Goal: Task Accomplishment & Management: Use online tool/utility

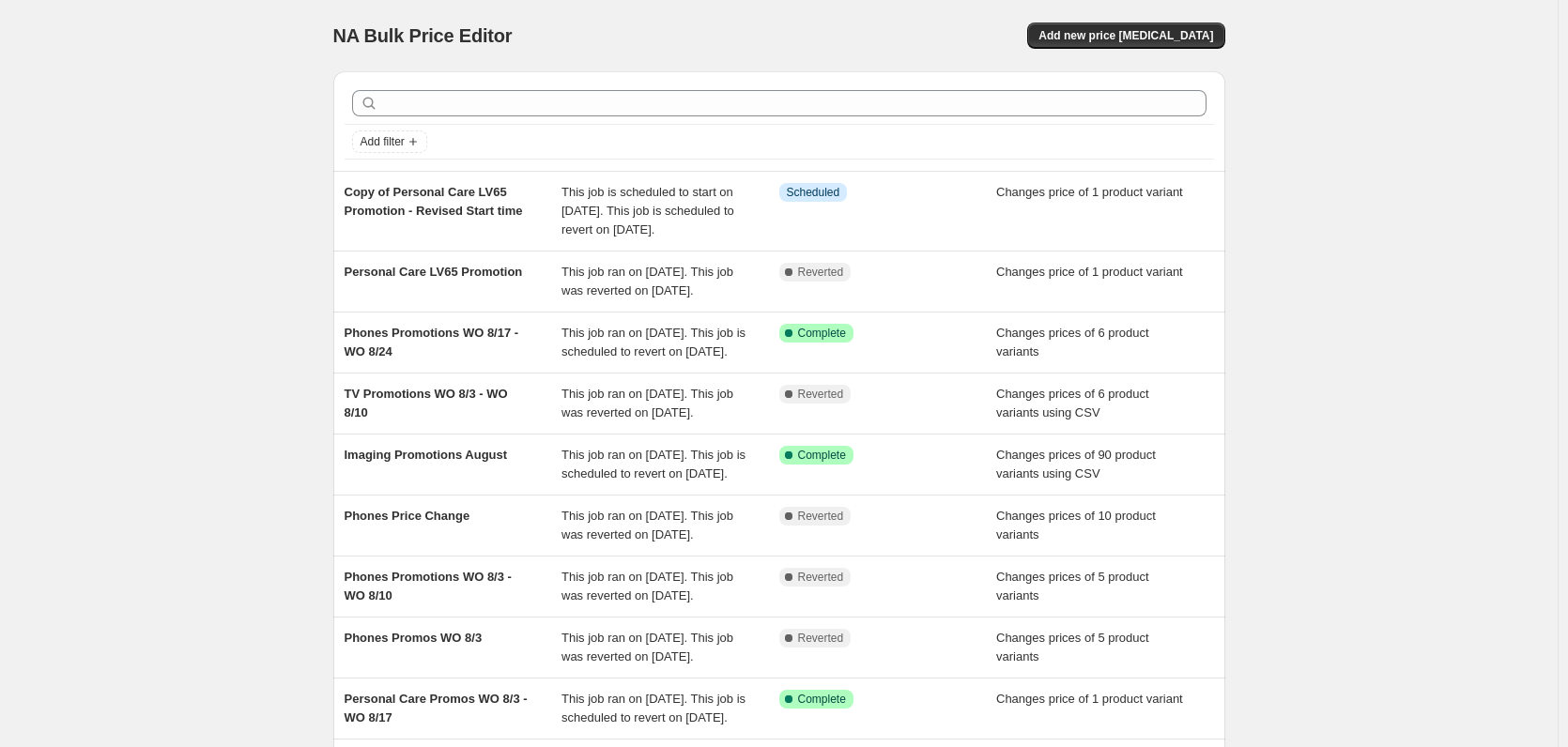
click at [1270, 33] on div "NA Bulk Price Editor. This page is ready NA Bulk Price Editor Add new price [ME…" at bounding box center [779, 493] width 1557 height 985
click at [1097, 33] on span "Add new price [MEDICAL_DATA]" at bounding box center [1125, 35] width 175 height 15
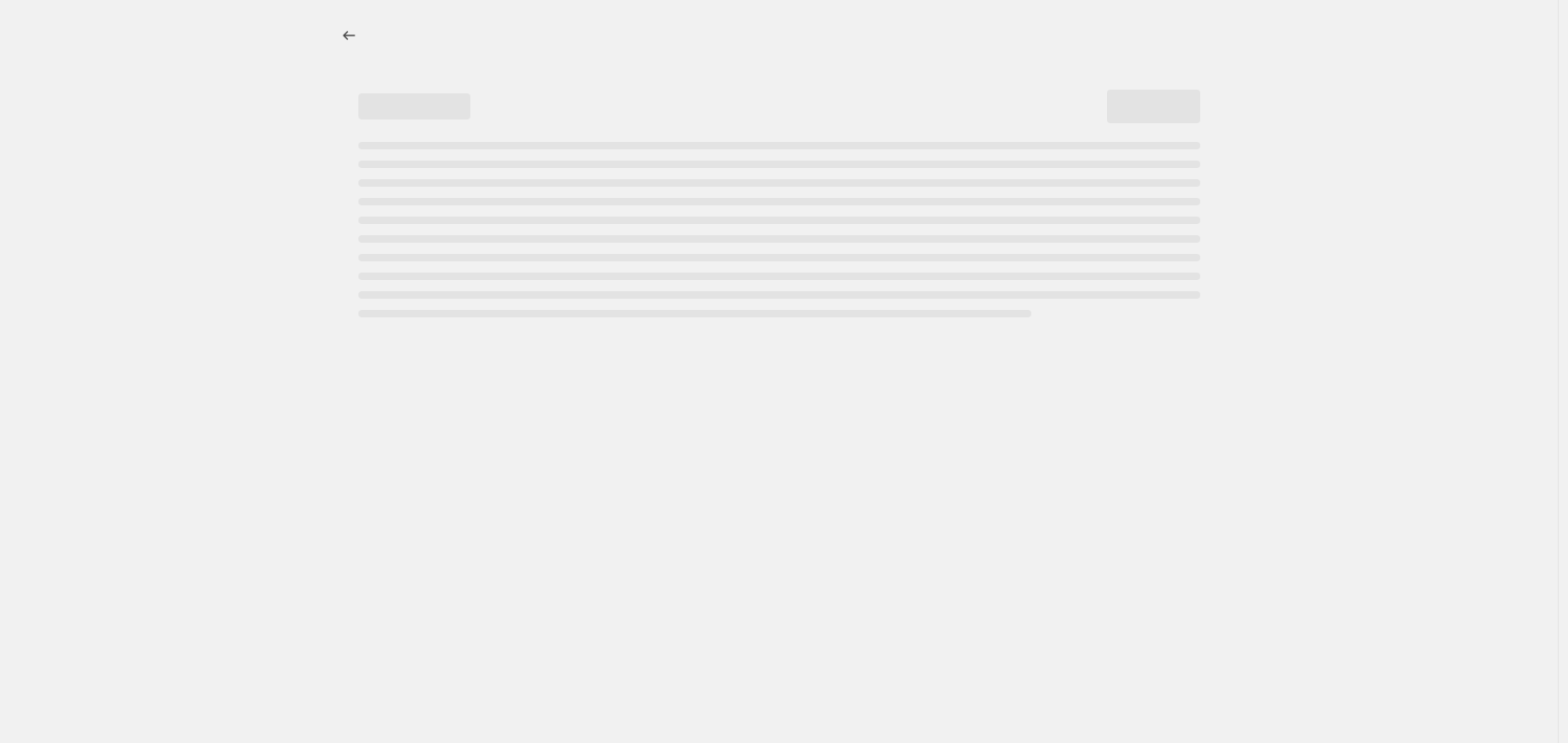
select select "percentage"
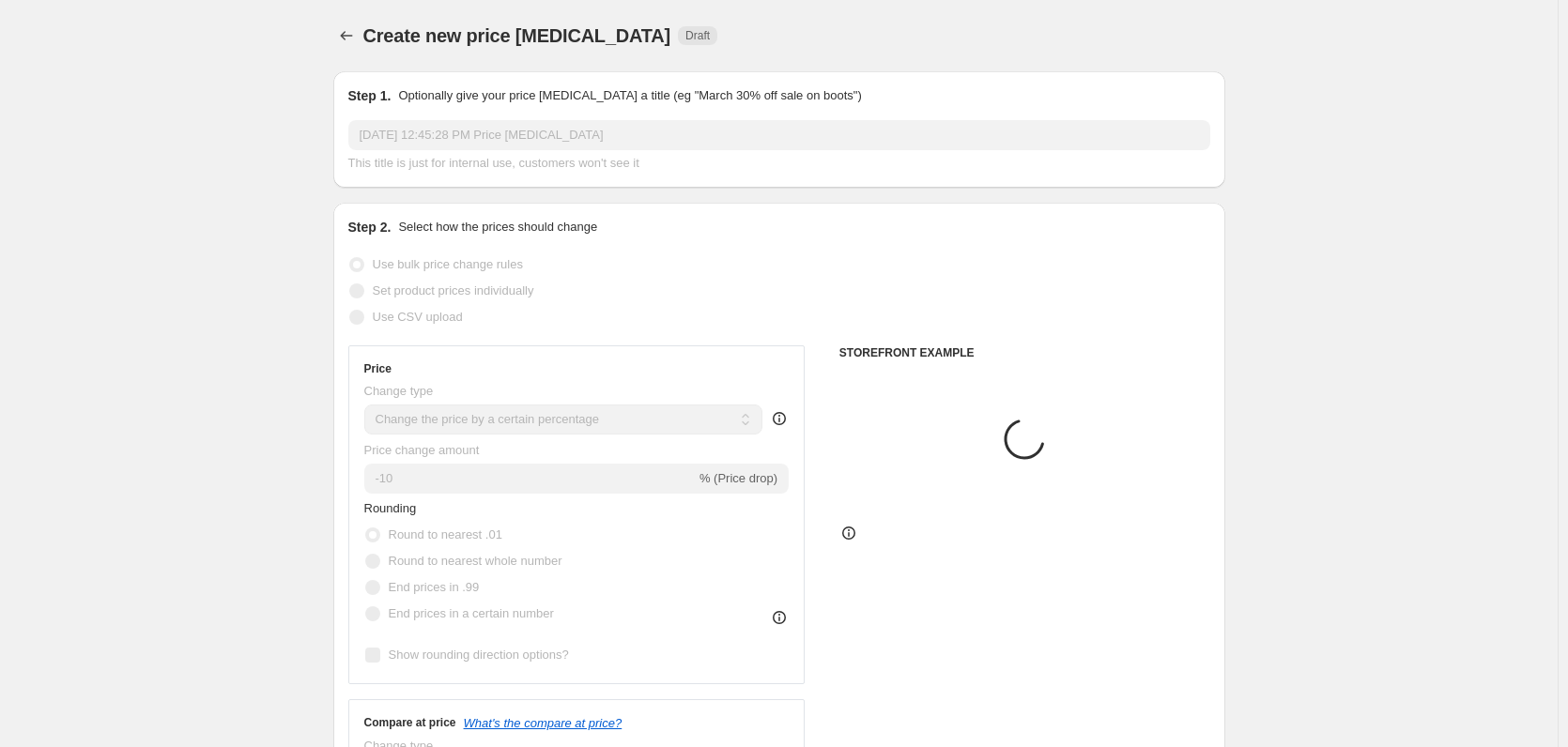
click at [436, 138] on input "[DATE] 12:45:28 PM Price [MEDICAL_DATA]" at bounding box center [779, 135] width 862 height 30
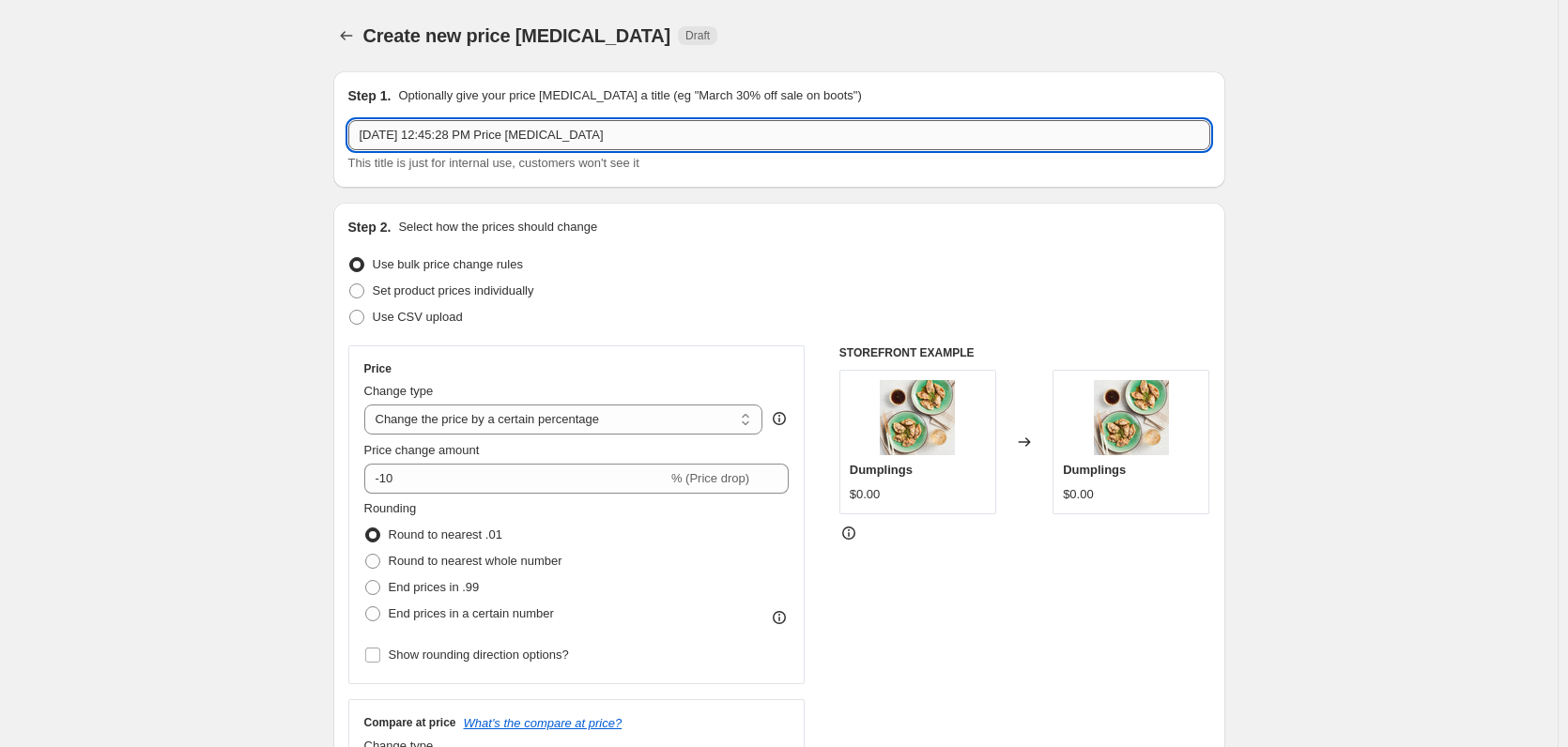
click at [436, 138] on input "Aug 19, 2025, 12:45:28 PM Price change job" at bounding box center [779, 135] width 862 height 30
paste input "TV Promotions WO 8/17 - WO 8/31"
type input "TV Promotions WO 8/17 - WO 8/31"
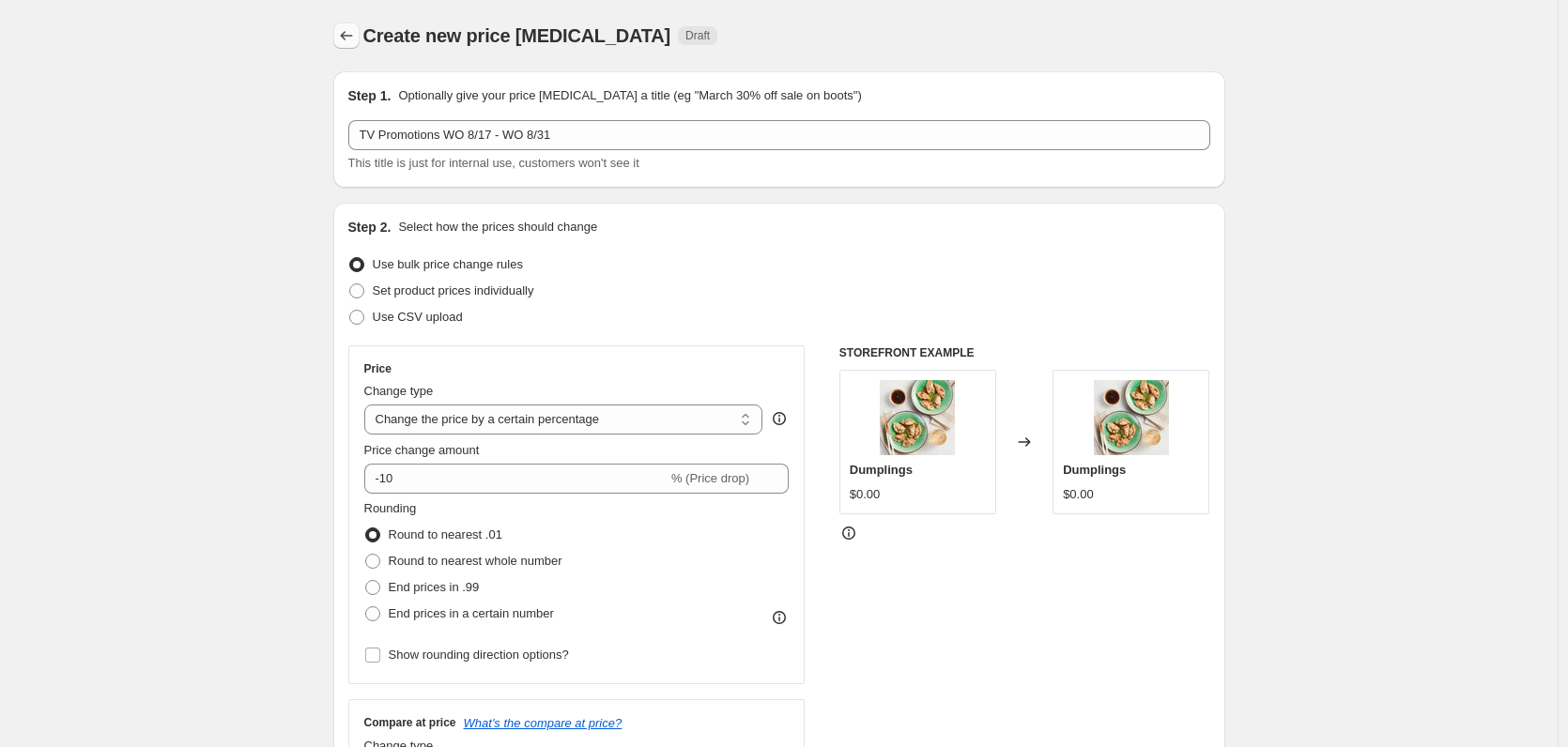
click at [342, 39] on button "Price change jobs" at bounding box center [345, 35] width 26 height 26
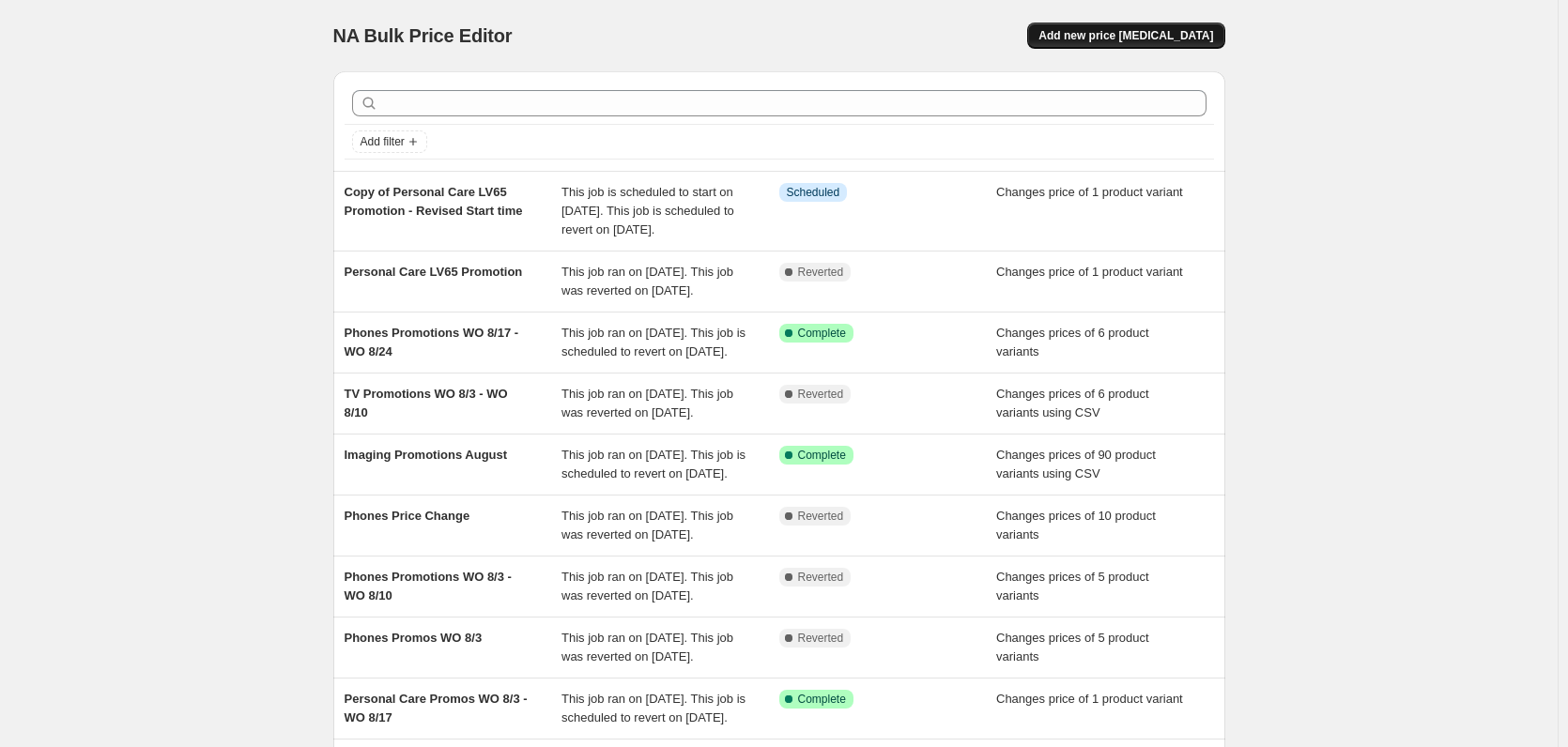
click at [1115, 33] on span "Add new price change job" at bounding box center [1125, 35] width 175 height 15
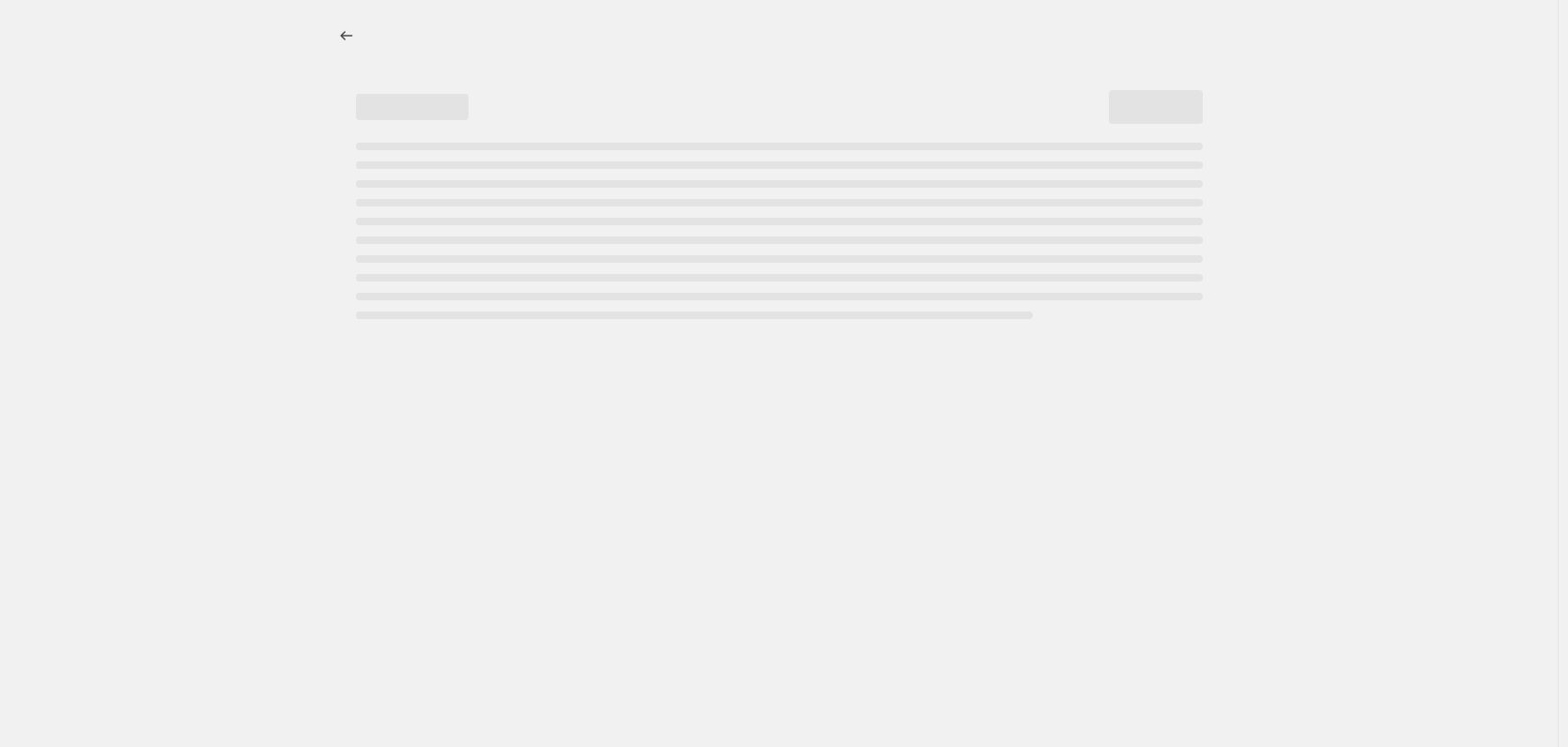
select select "percentage"
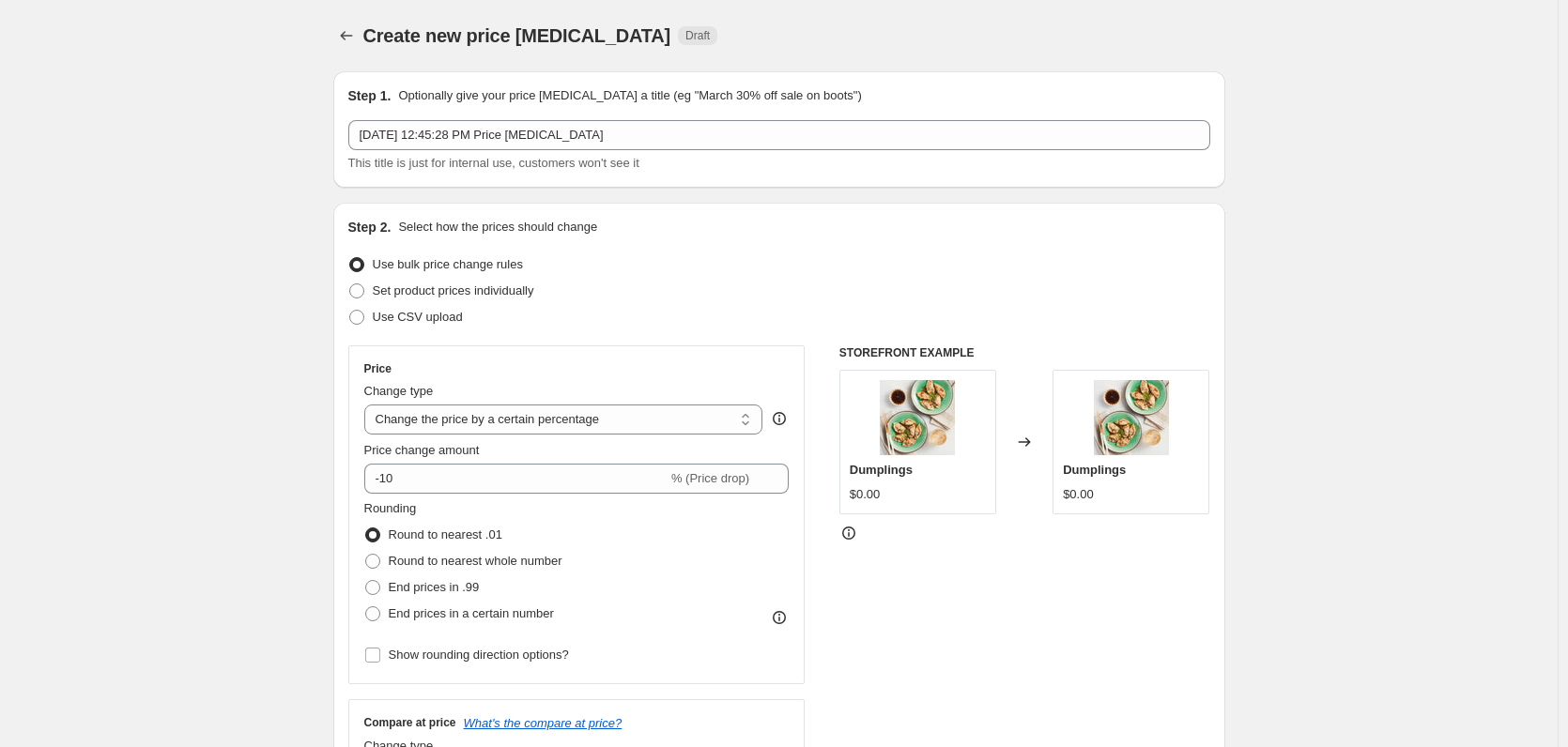
click at [499, 120] on div "Step 1. Optionally give your price change job a title (eg "March 30% off sale o…" at bounding box center [779, 129] width 862 height 86
click at [498, 126] on div "Step 1. Optionally give your price change job a title (eg "March 30% off sale o…" at bounding box center [779, 129] width 862 height 86
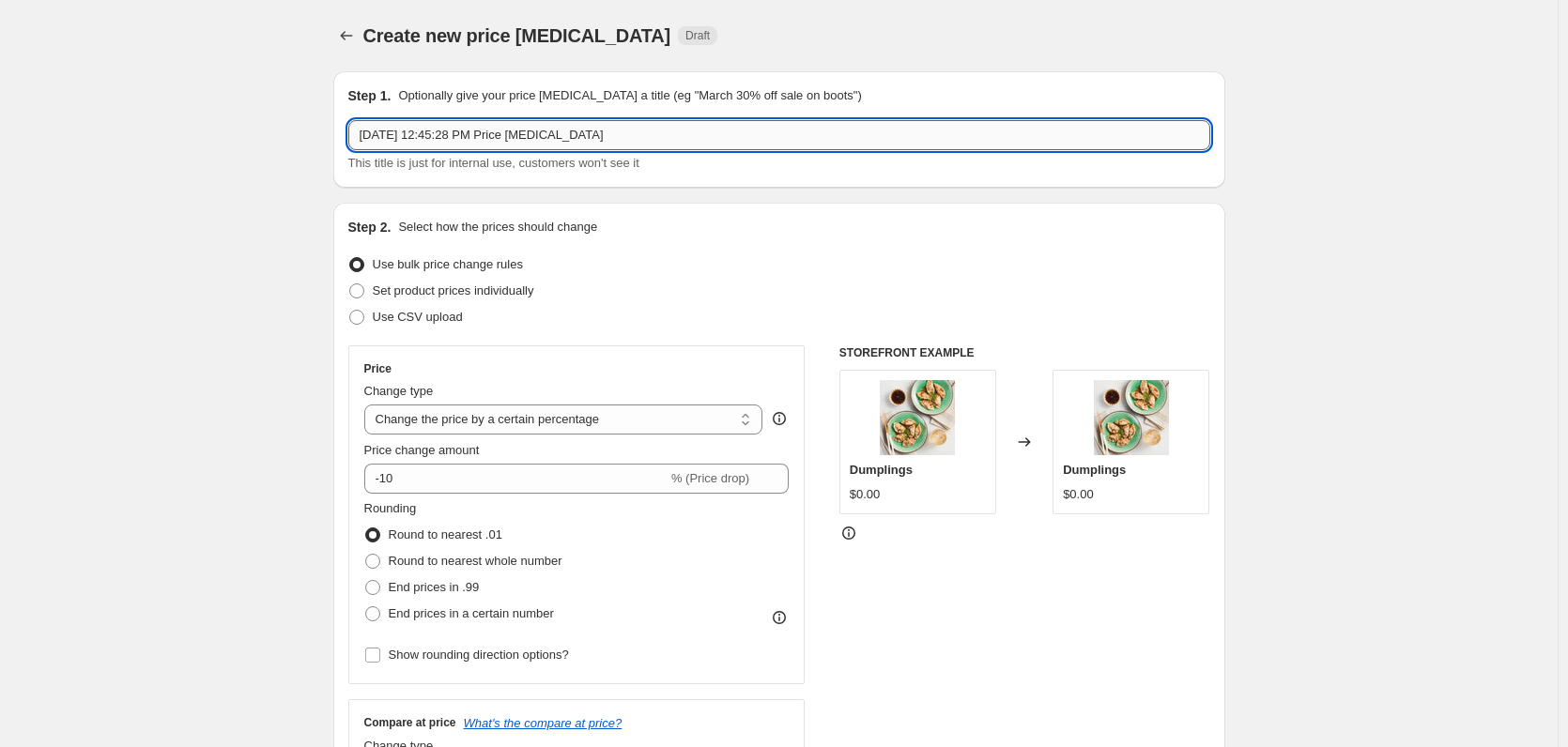
click at [498, 126] on input "Aug 19, 2025, 12:45:28 PM Price change job" at bounding box center [779, 135] width 862 height 30
click at [497, 127] on input "Aug 19, 2025, 12:45:28 PM Price change job" at bounding box center [779, 135] width 862 height 30
paste input "TV Promotions WO 8/17 - WO 8/31"
type input "TV Promotions WO 8/17 - WO 8/31"
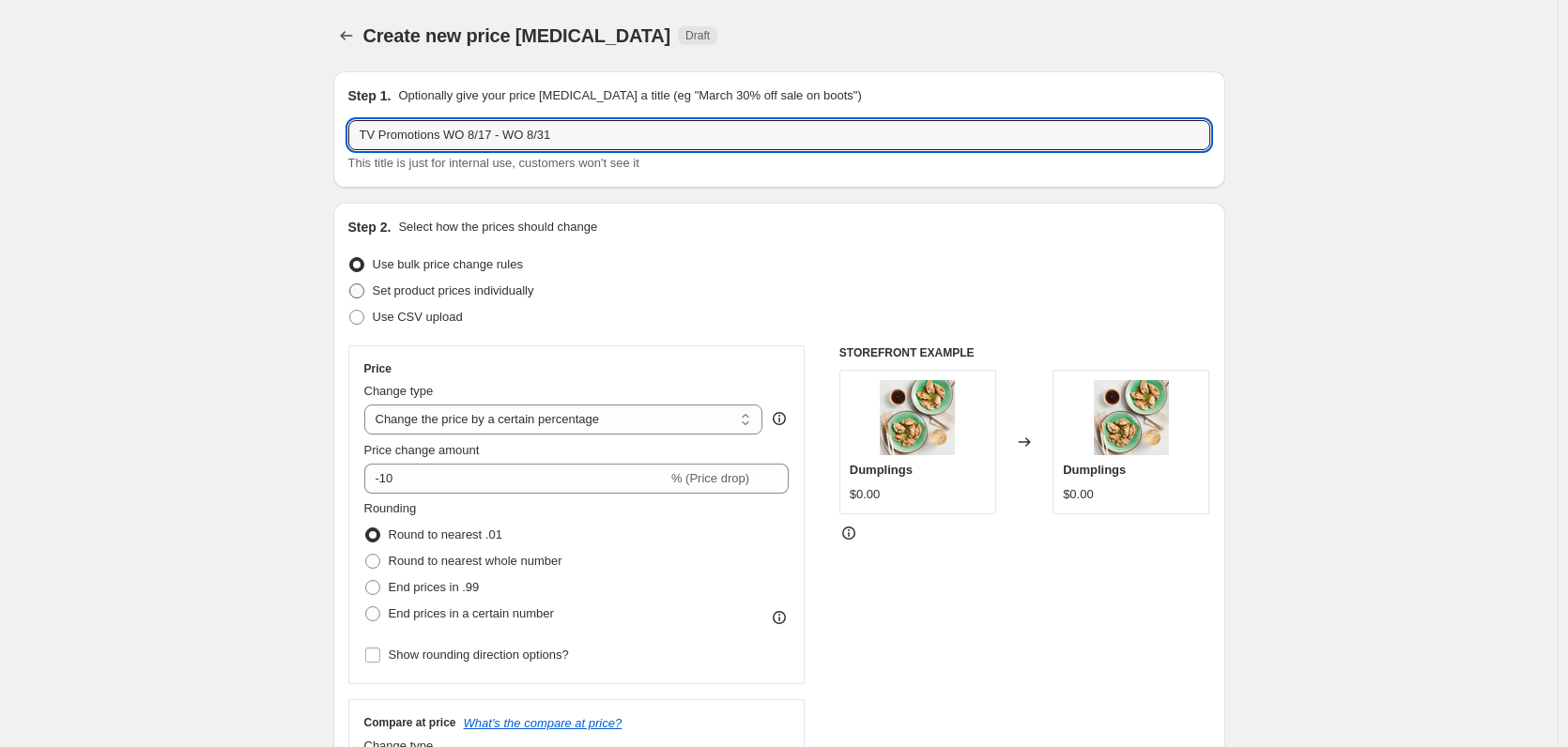
click at [474, 297] on span "Set product prices individually" at bounding box center [453, 290] width 162 height 14
click at [350, 284] on input "Set product prices individually" at bounding box center [349, 283] width 1 height 1
radio input "true"
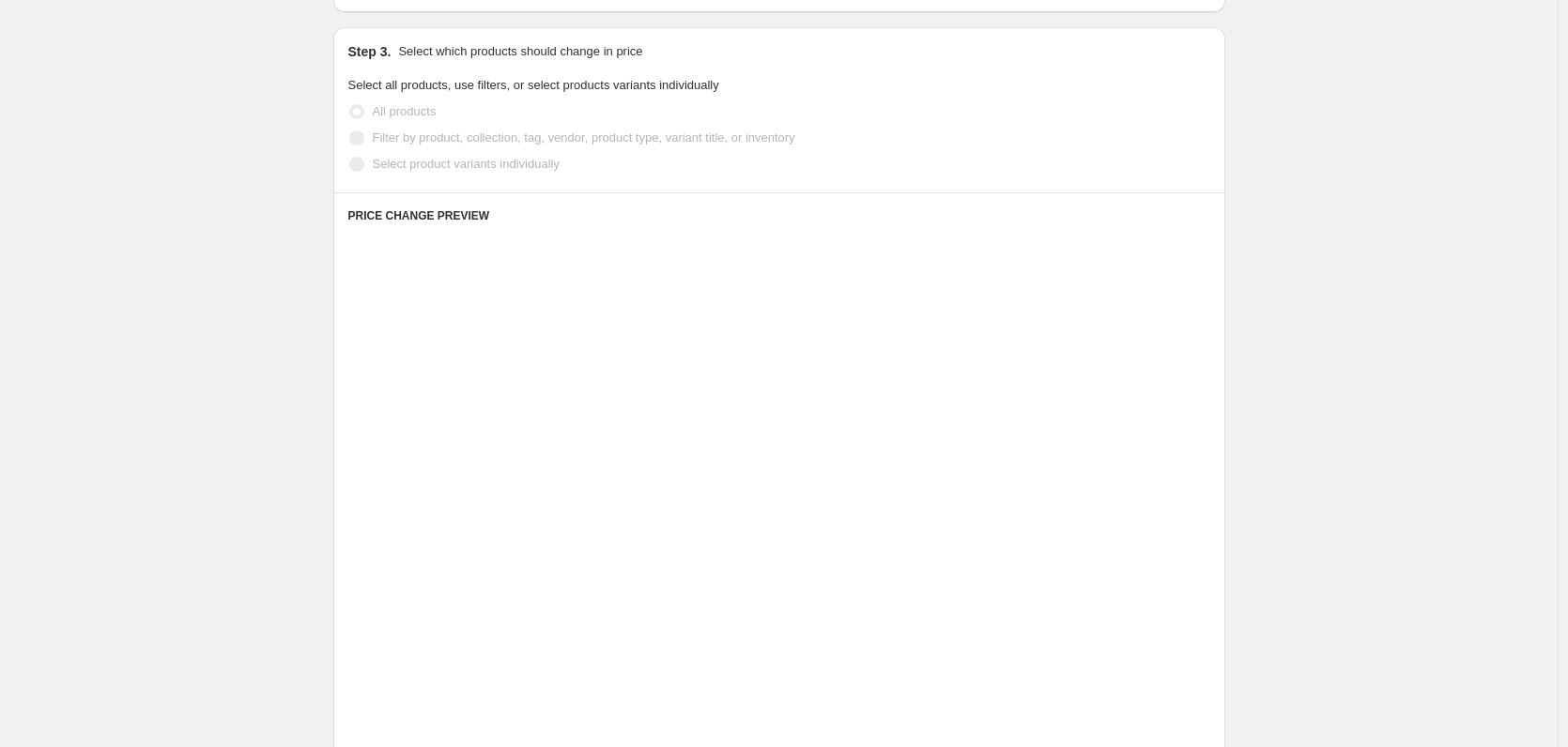
scroll to position [376, 0]
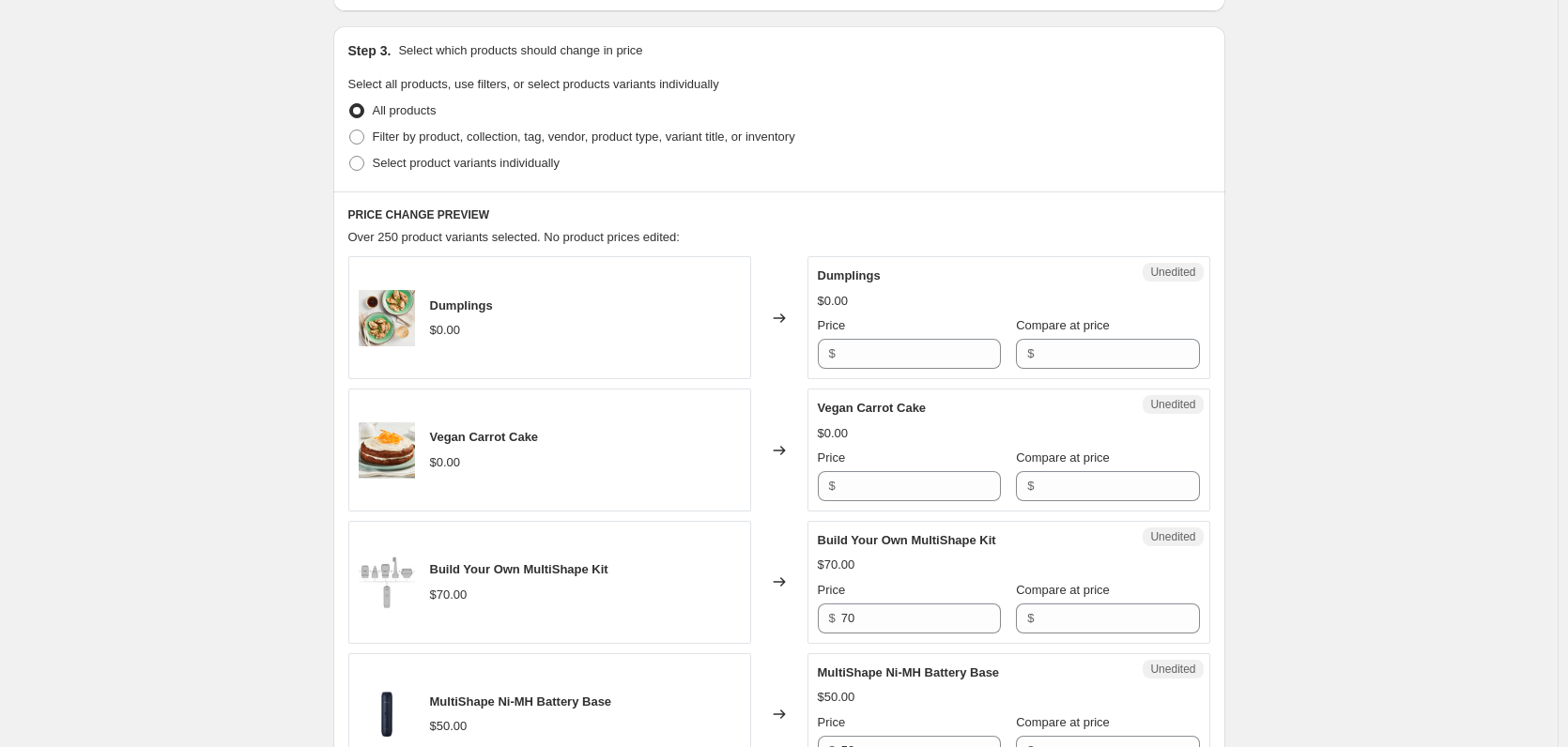
click at [435, 179] on div "Step 3. Select which products should change in price Select all products, use f…" at bounding box center [779, 108] width 892 height 165
click at [439, 175] on label "Select product variants individually" at bounding box center [453, 163] width 211 height 26
click at [350, 157] on input "Select product variants individually" at bounding box center [349, 156] width 1 height 1
radio input "true"
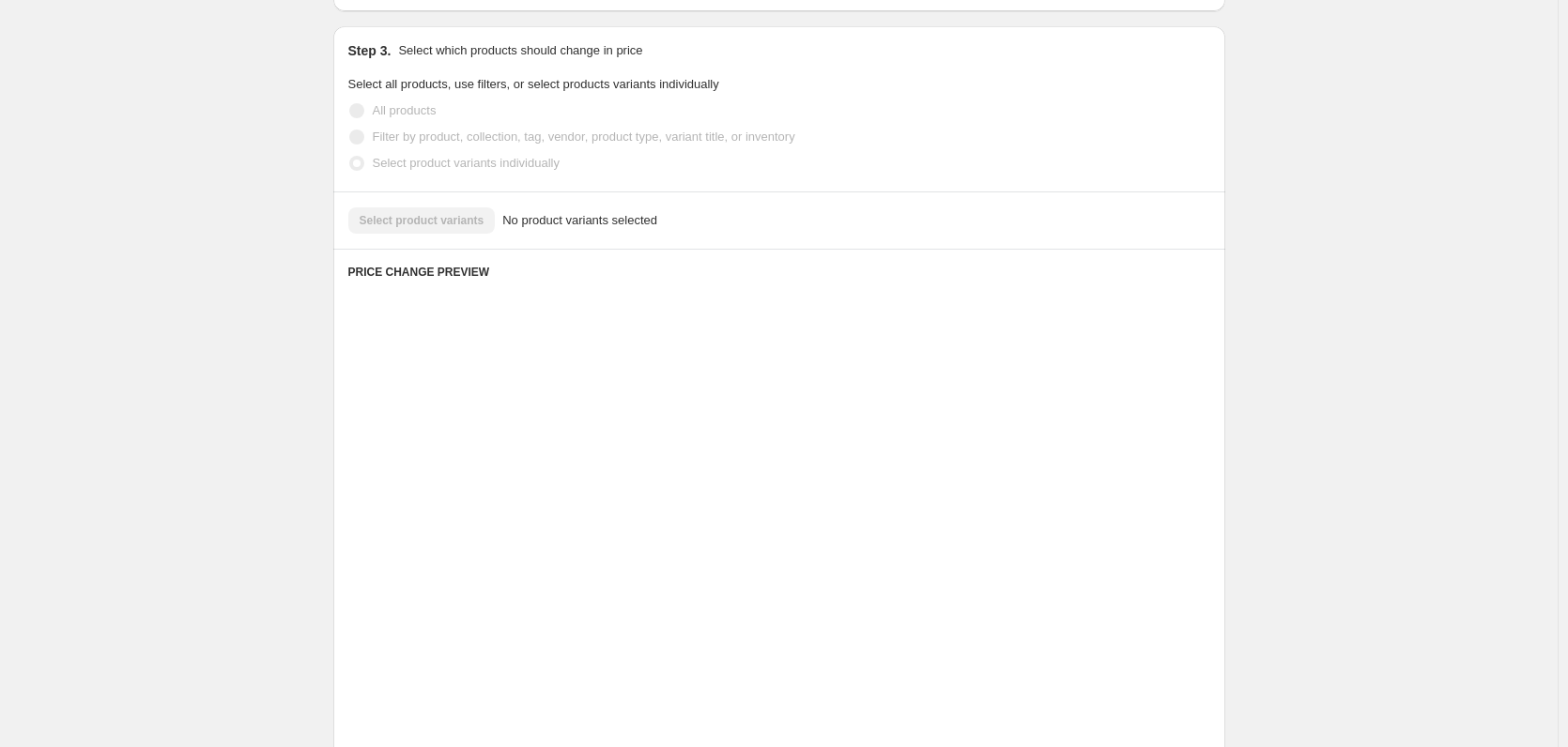
scroll to position [238, 0]
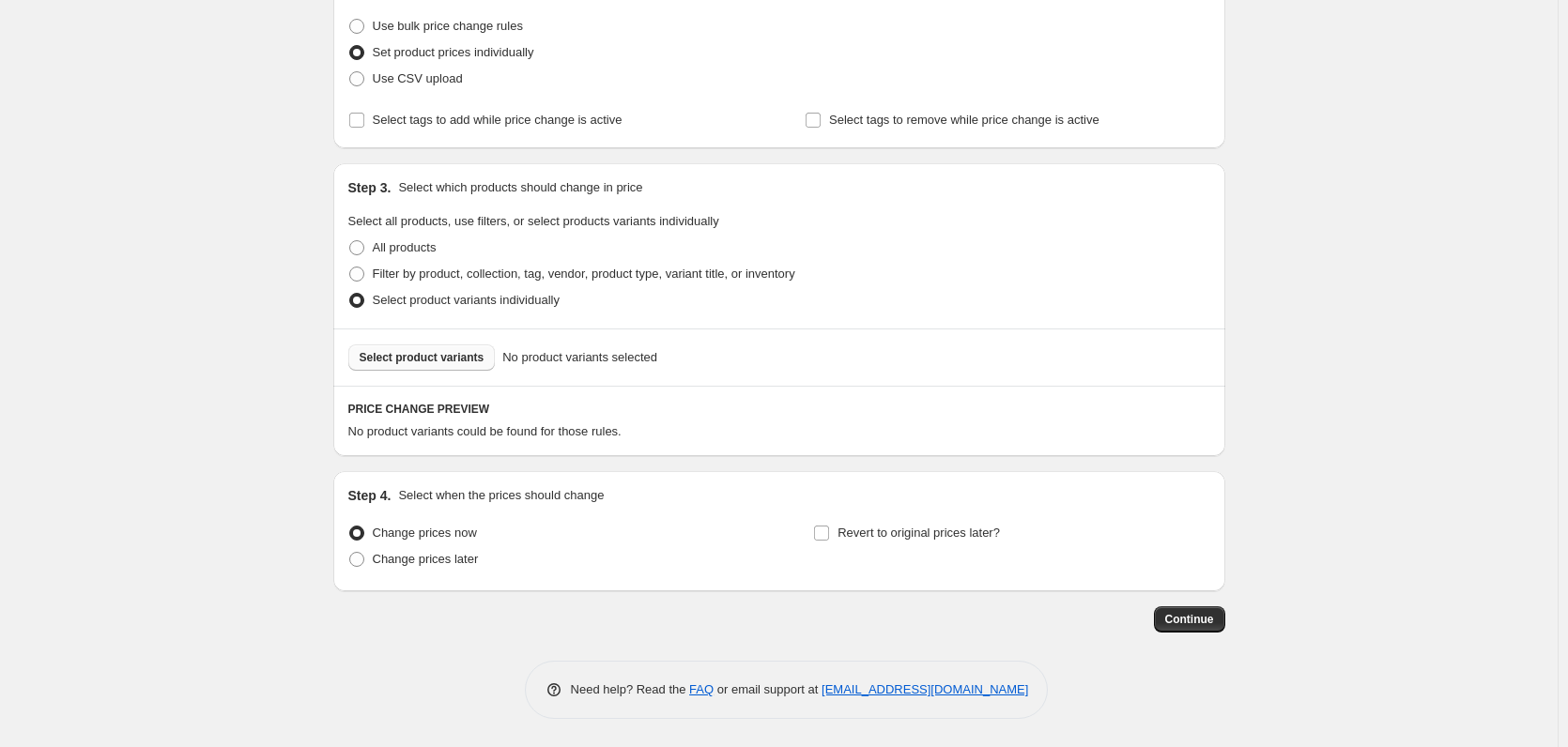
click at [408, 359] on span "Select product variants" at bounding box center [422, 358] width 125 height 15
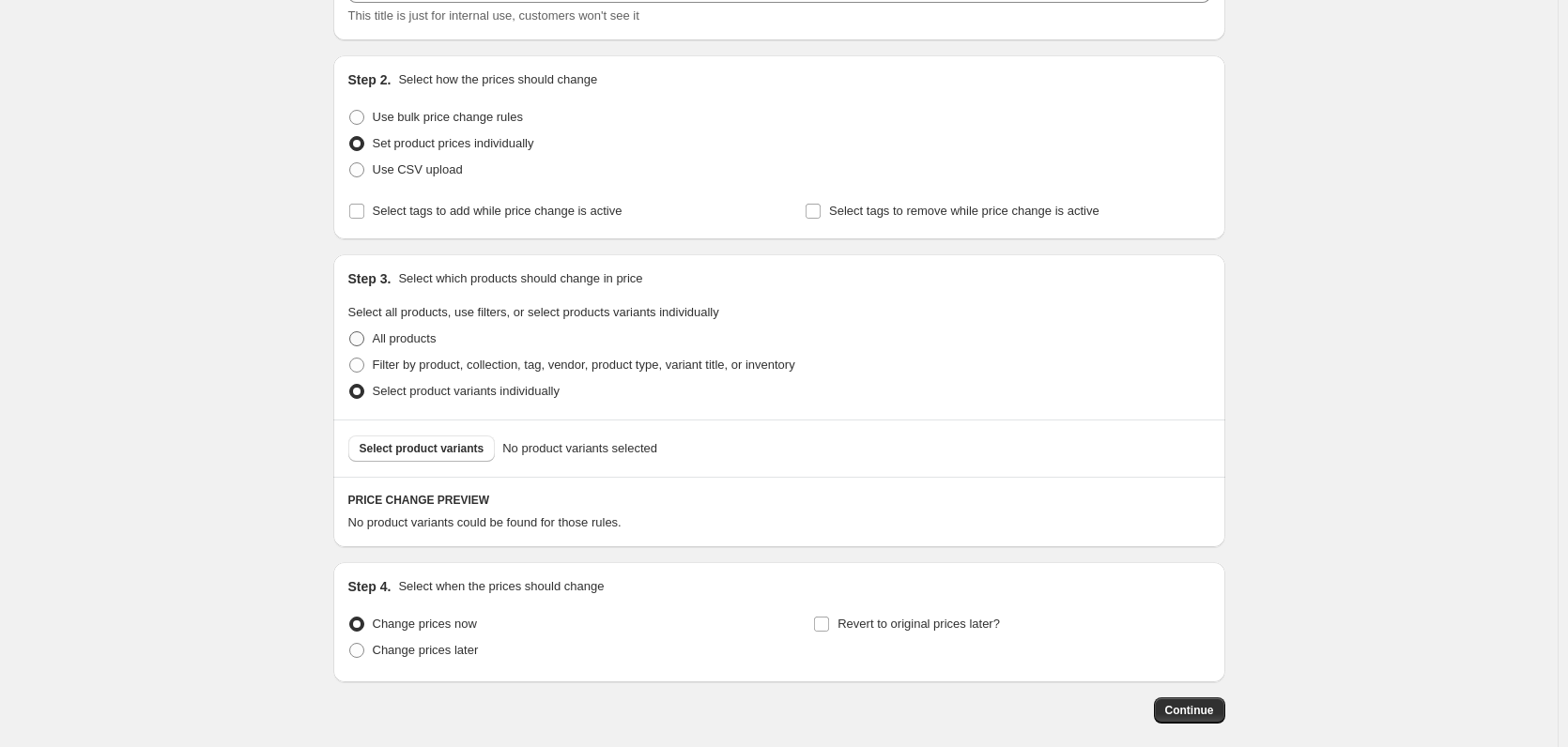
scroll to position [187, 0]
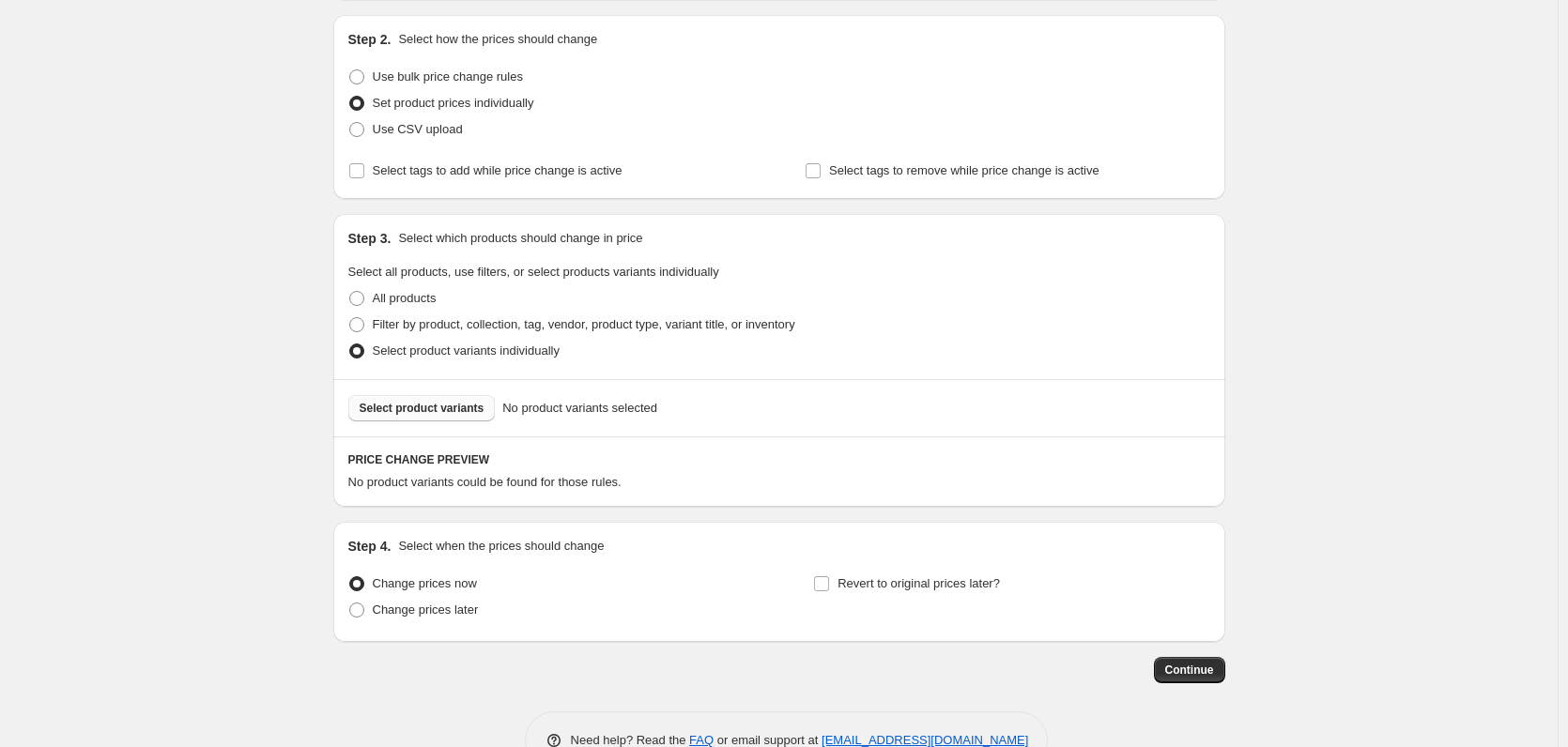
click at [404, 418] on button "Select product variants" at bounding box center [422, 407] width 147 height 26
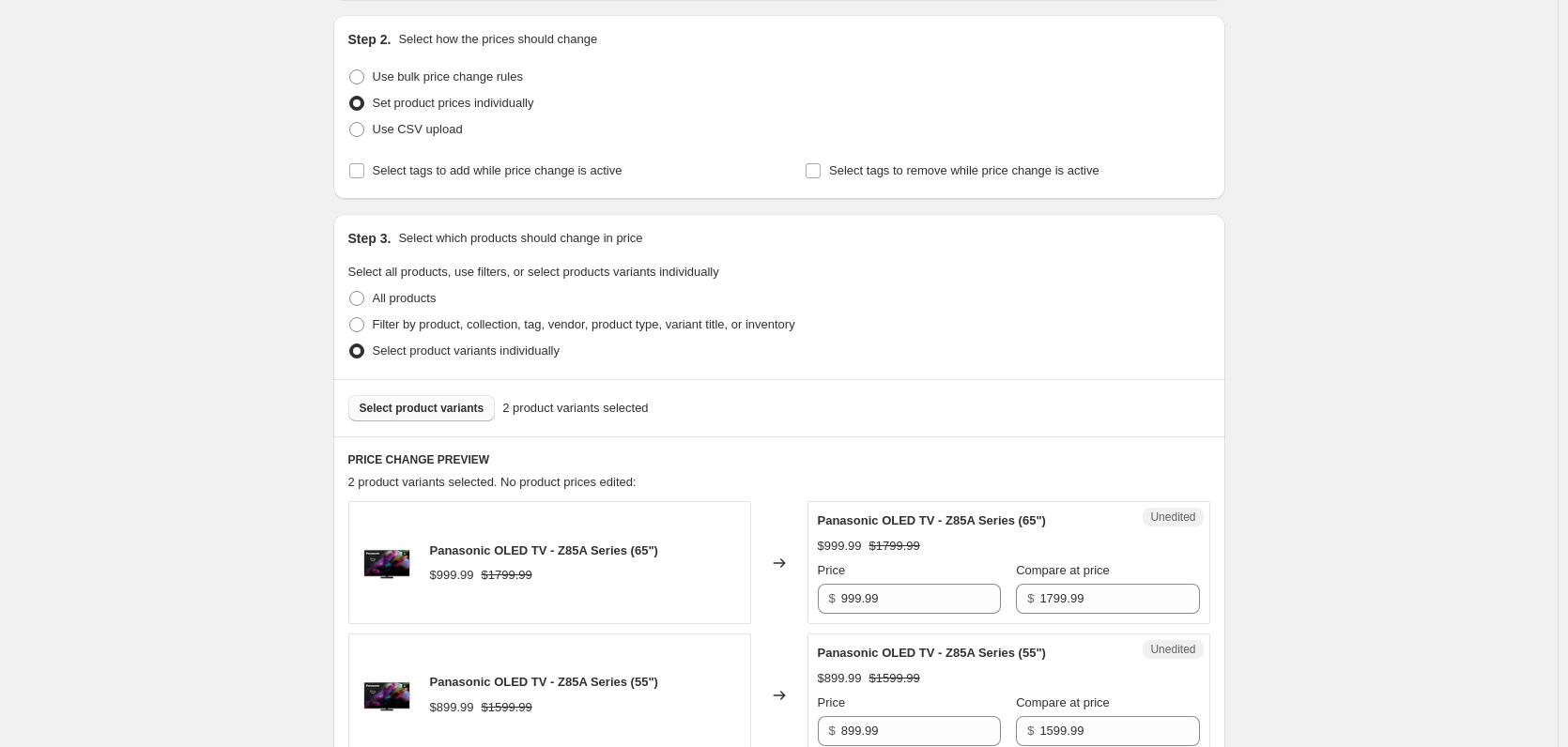
click at [455, 409] on span "Select product variants" at bounding box center [422, 408] width 125 height 15
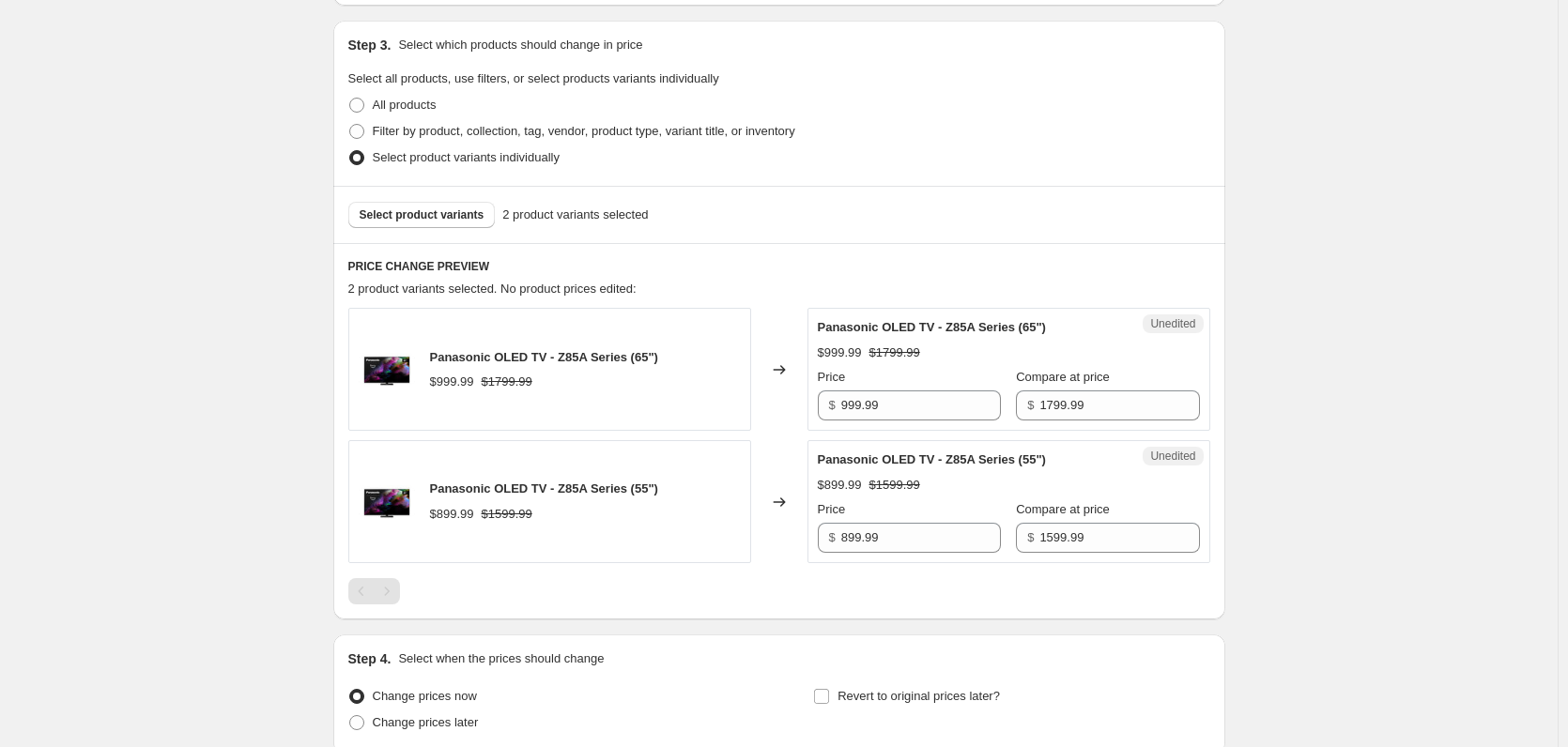
scroll to position [470, 0]
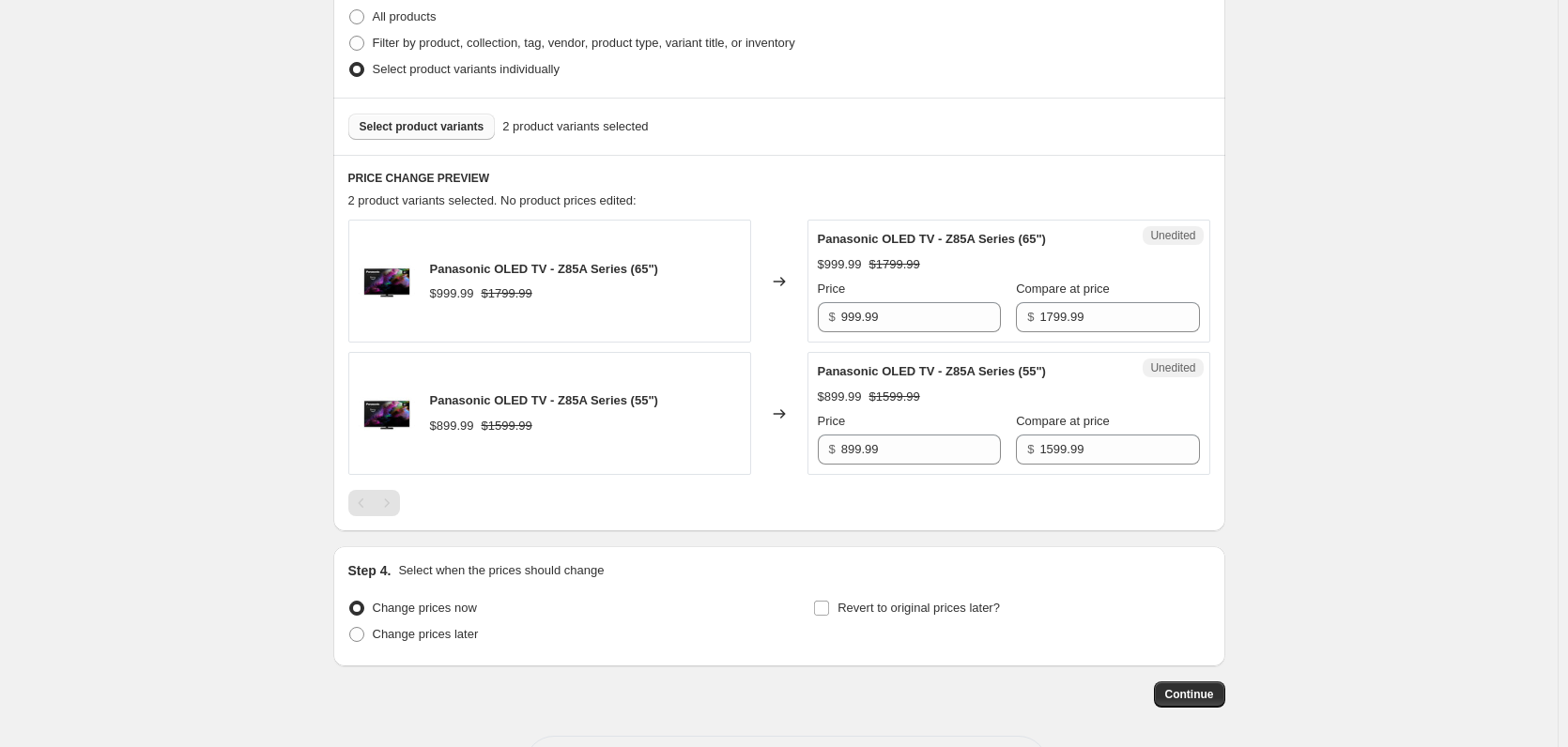
click at [393, 132] on span "Select product variants" at bounding box center [422, 127] width 125 height 15
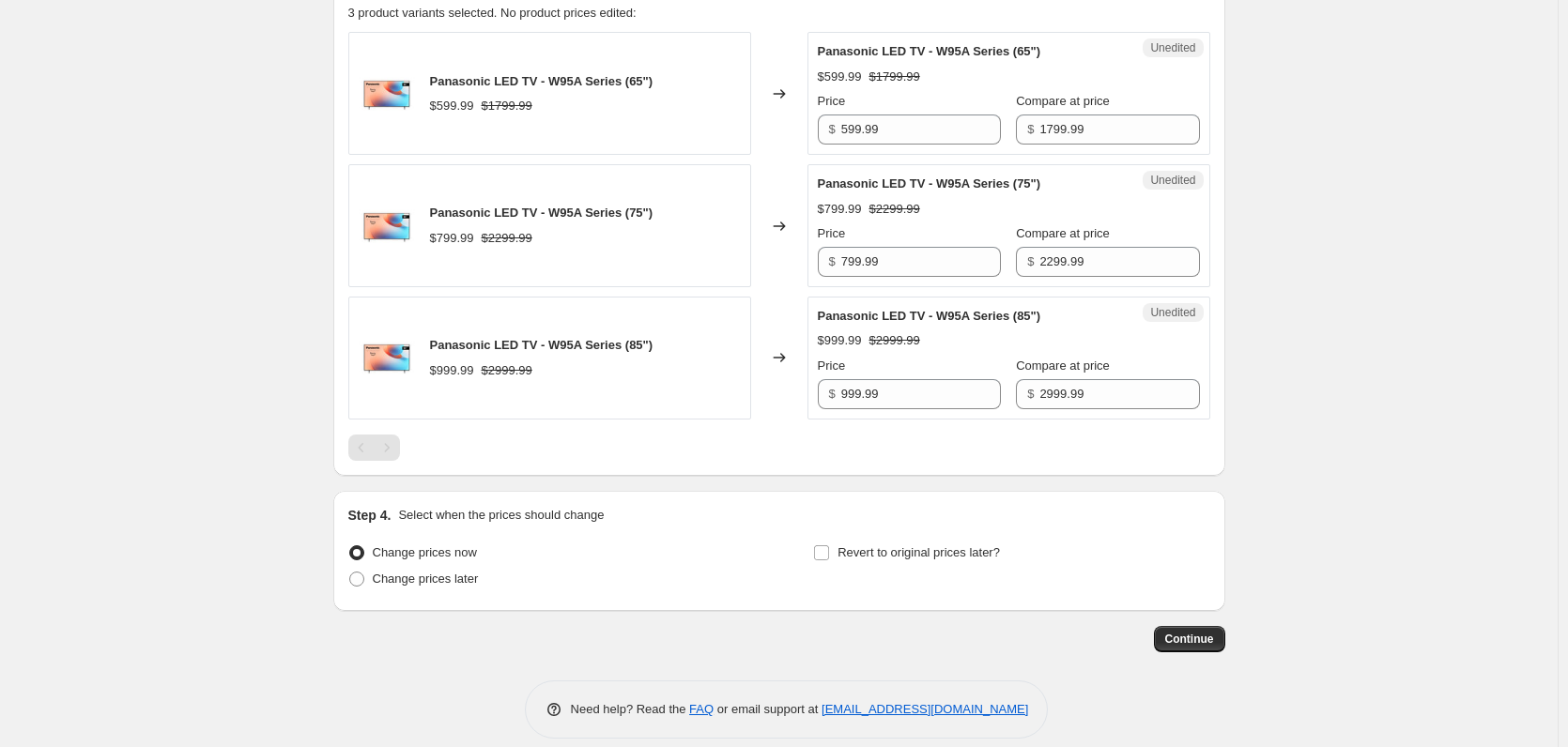
scroll to position [563, 0]
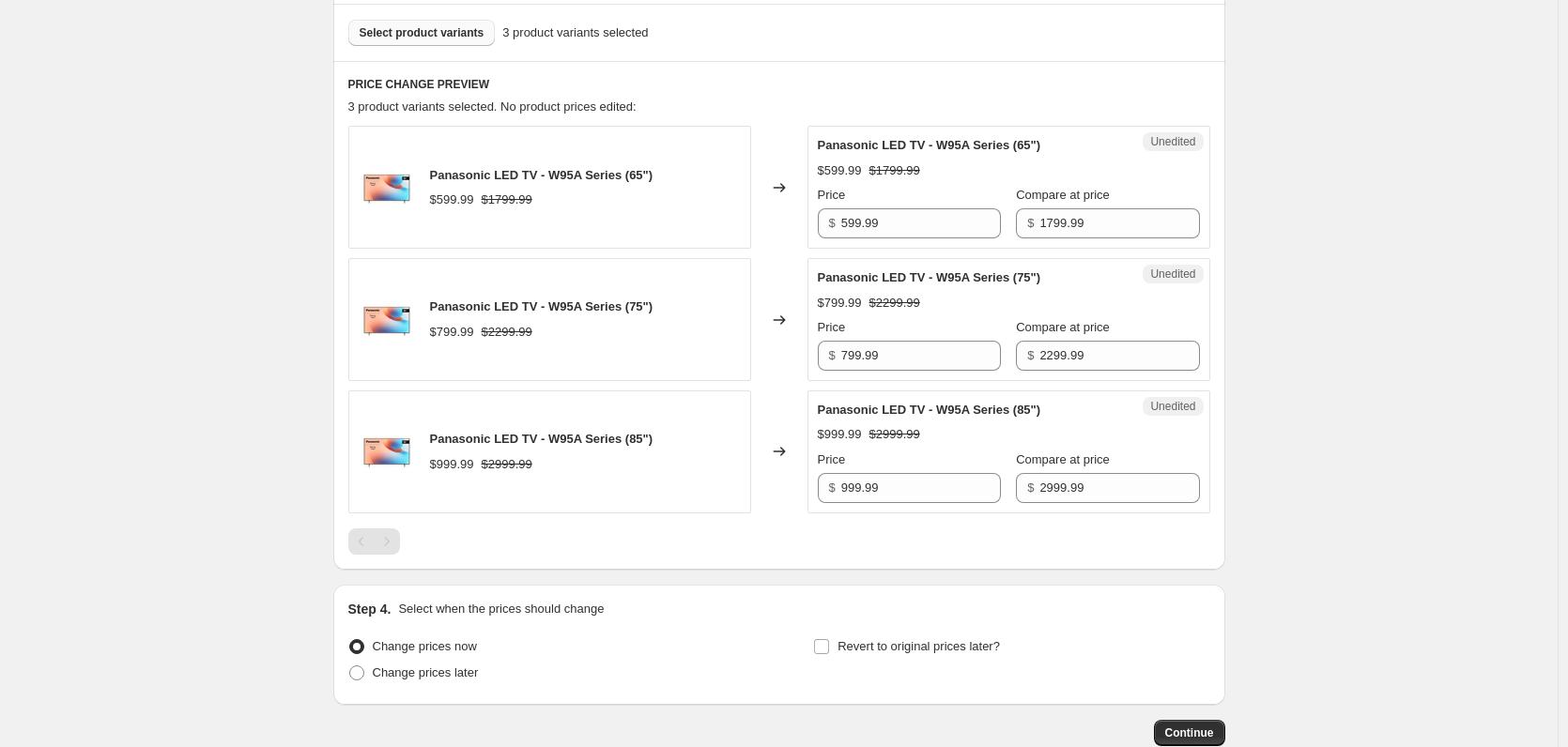
click at [874, 244] on div "Unedited Panasonic LED TV - W95A Series (65") $599.99 $1799.99 Price $ 599.99 C…" at bounding box center [1008, 187] width 403 height 123
click at [878, 229] on input "599.99" at bounding box center [920, 223] width 160 height 30
paste input "649.9"
paste input "text"
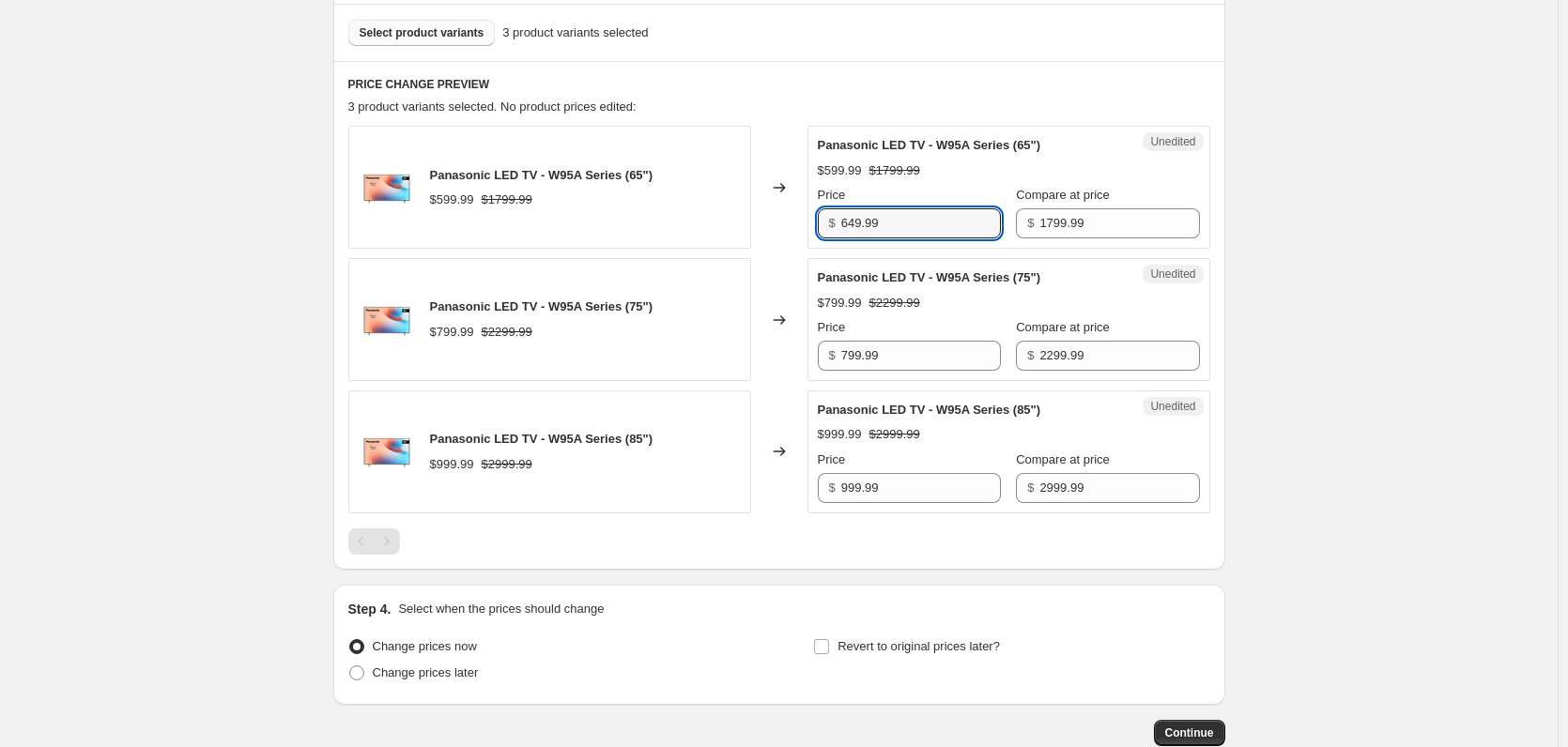
type input "649.99"
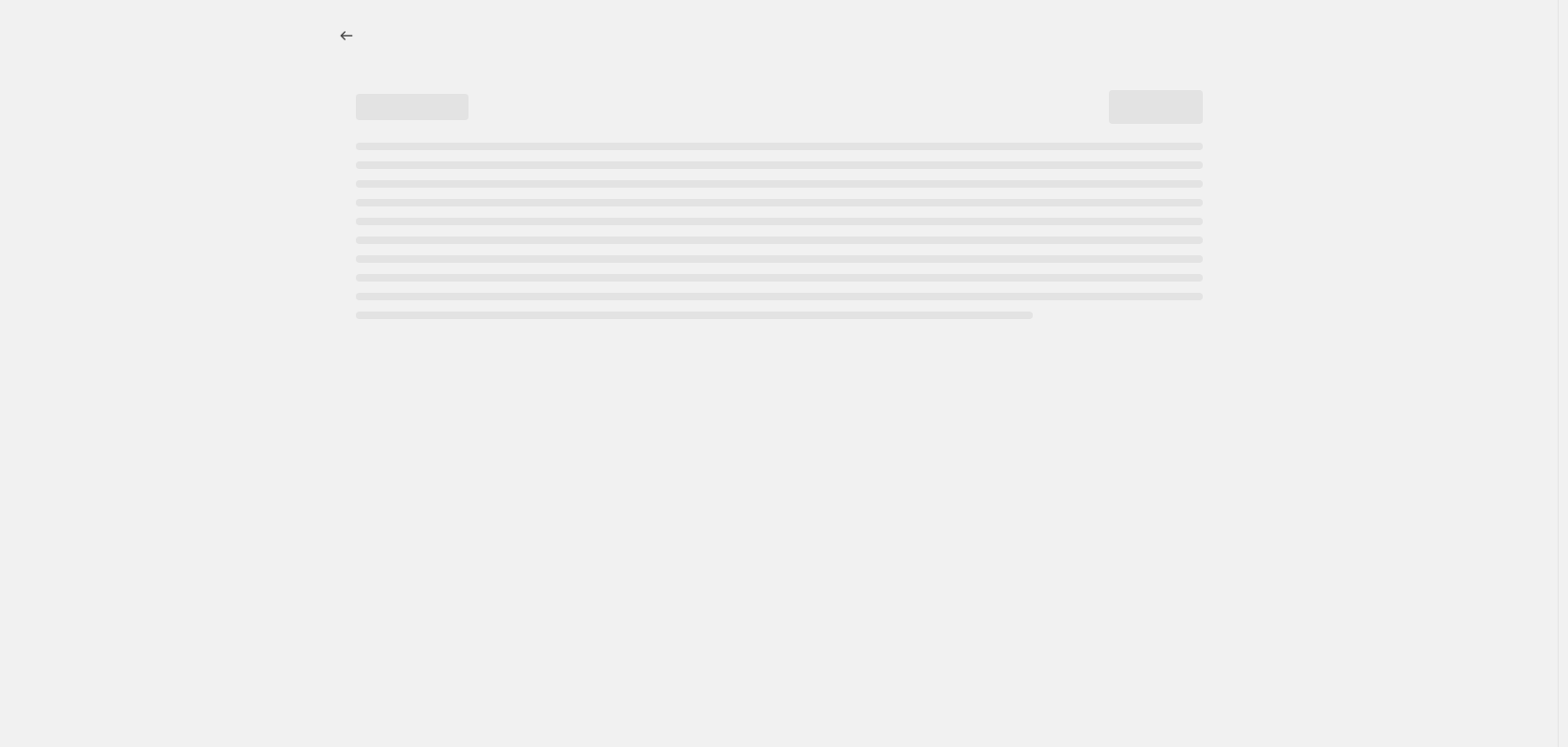
select select "percentage"
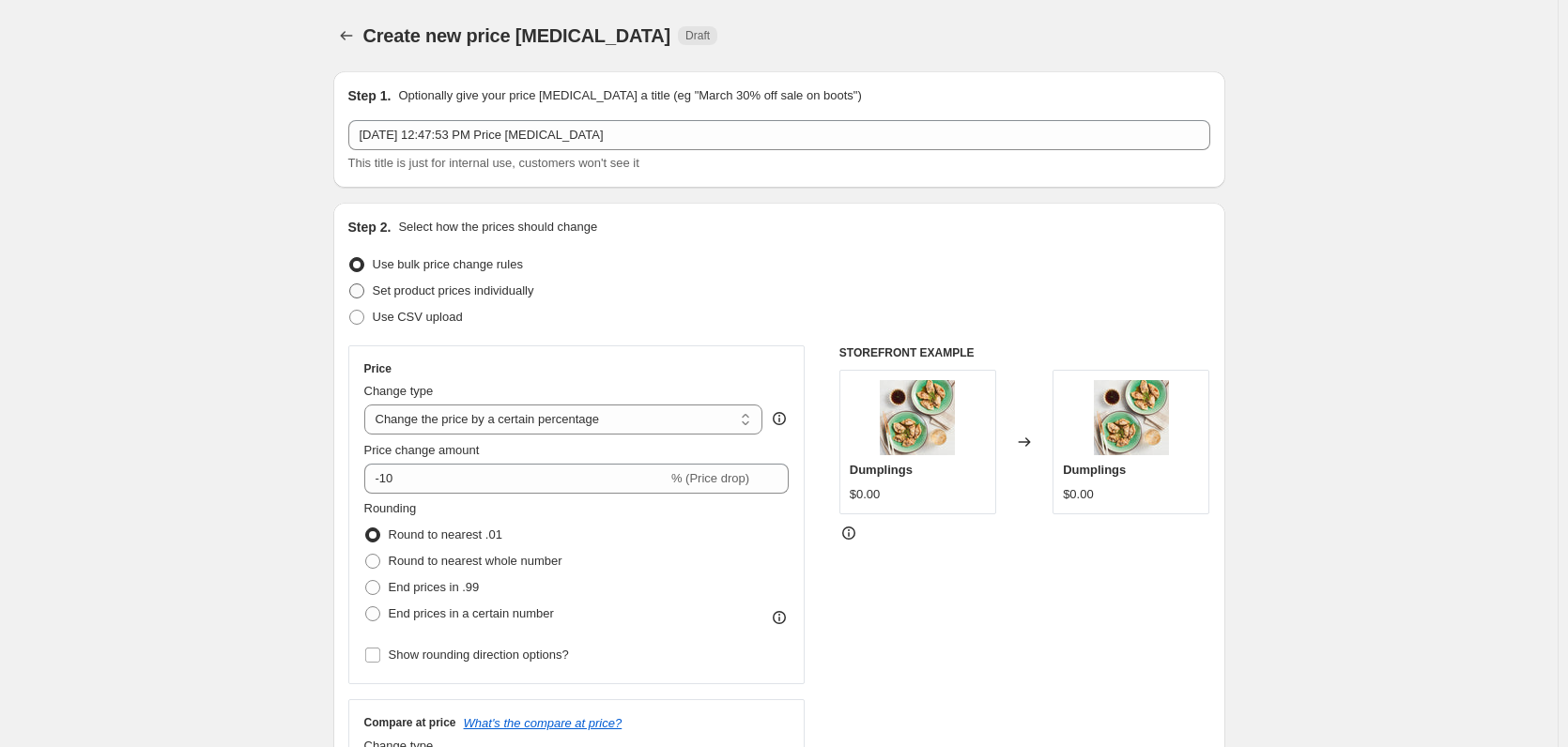
click at [492, 296] on span "Set product prices individually" at bounding box center [453, 290] width 162 height 14
click at [350, 284] on input "Set product prices individually" at bounding box center [349, 283] width 1 height 1
radio input "true"
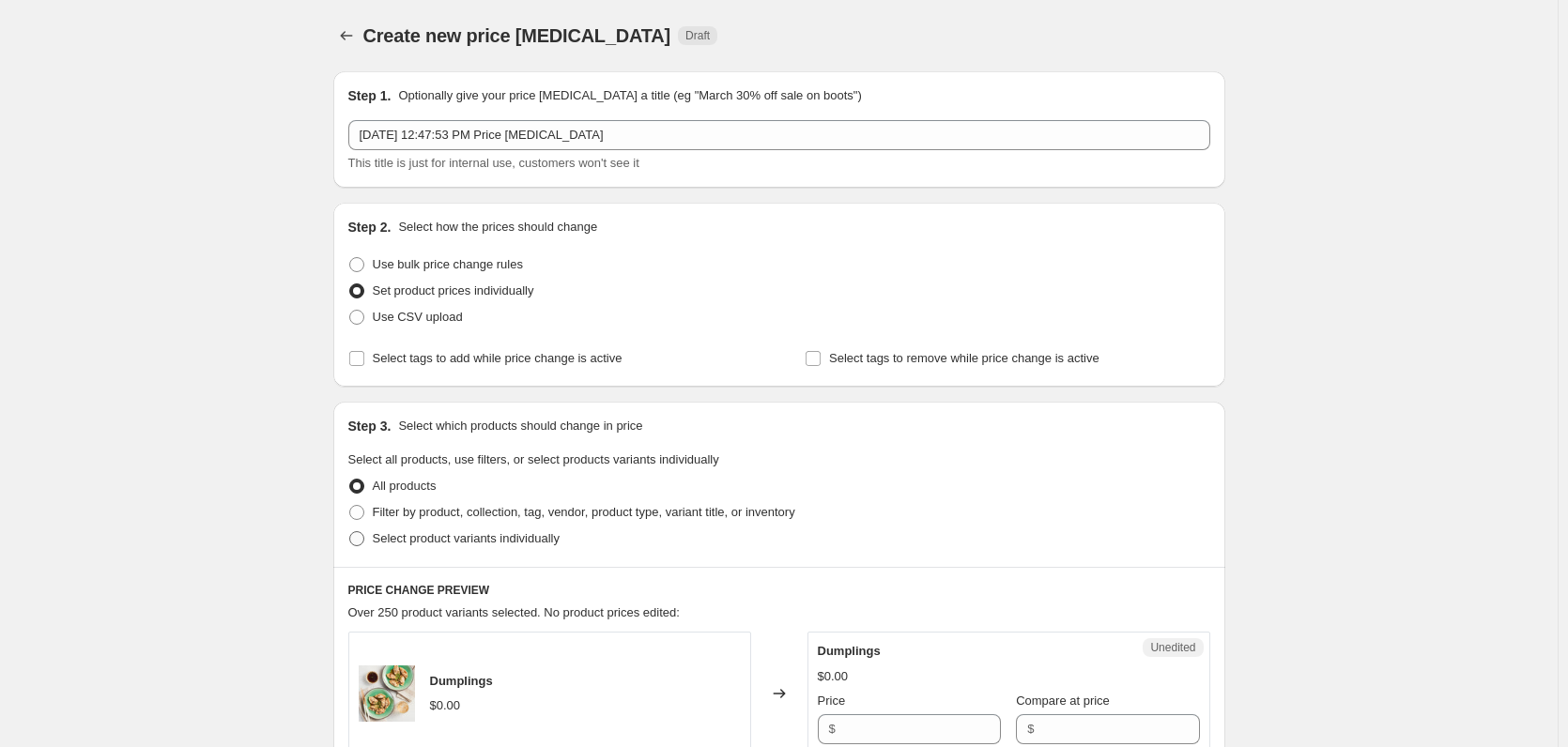
click at [436, 535] on span "Select product variants individually" at bounding box center [466, 538] width 187 height 14
click at [350, 532] on input "Select product variants individually" at bounding box center [349, 531] width 1 height 1
radio input "true"
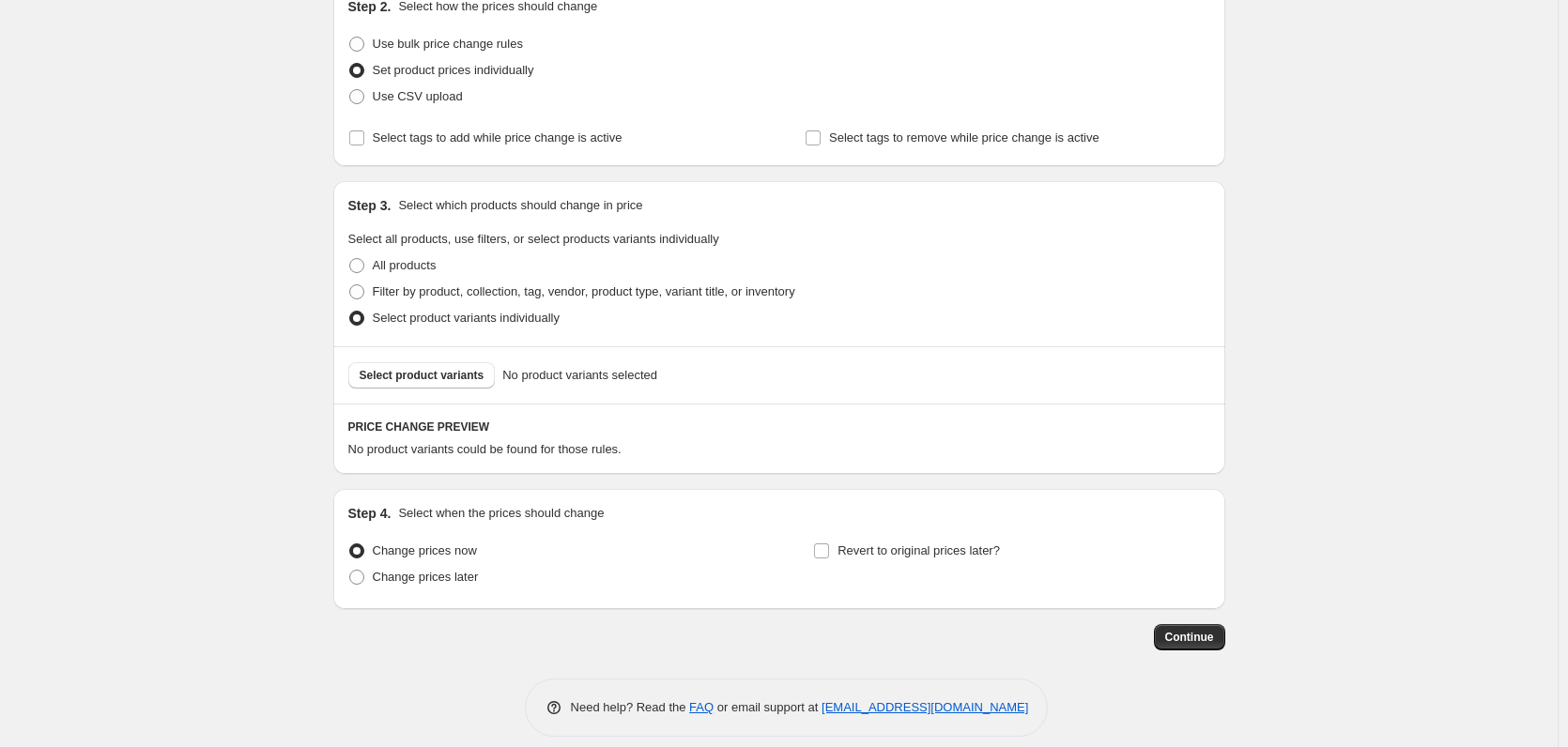
scroll to position [238, 0]
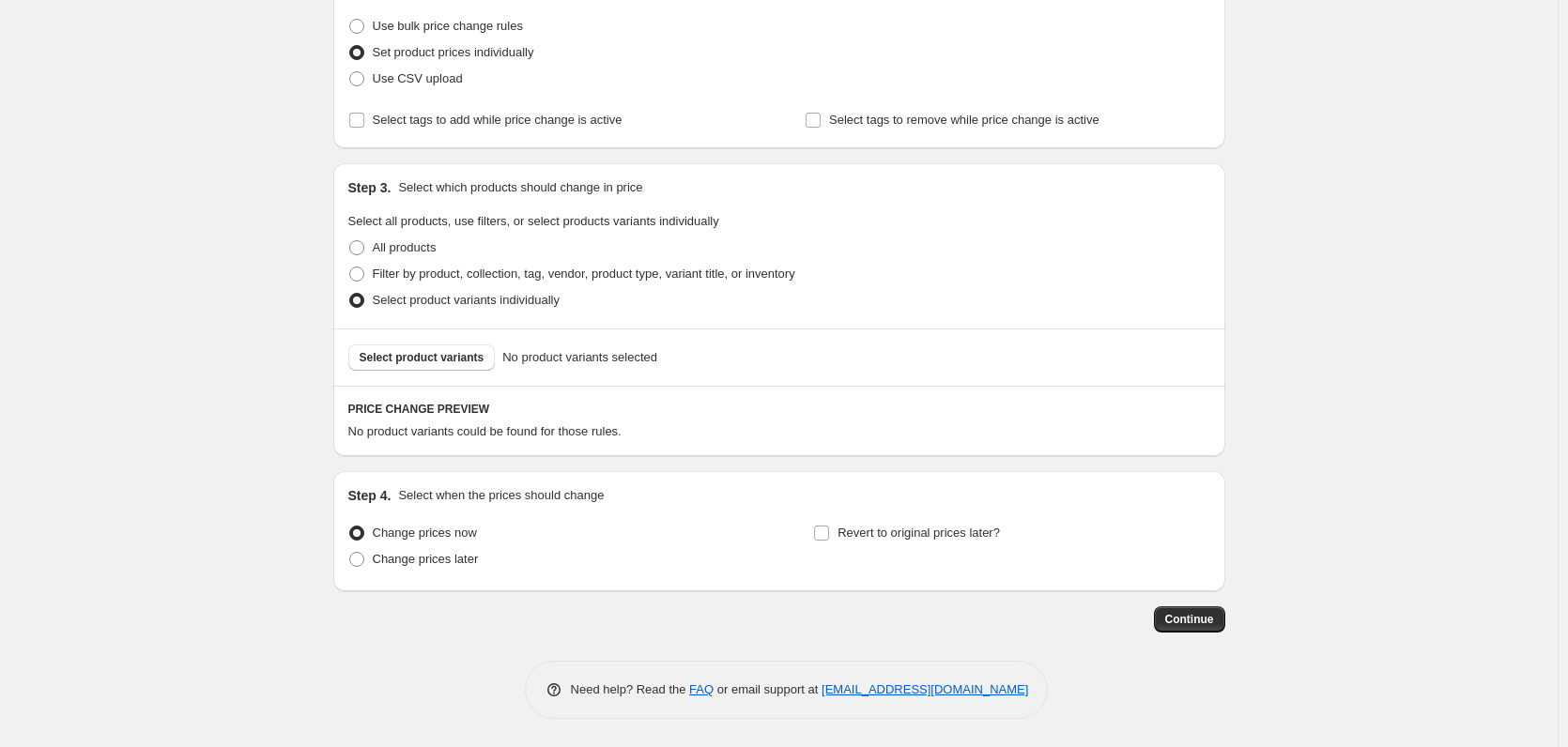
drag, startPoint x: 202, startPoint y: 684, endPoint x: 10, endPoint y: 540, distance: 240.0
click at [202, 684] on div "Create new price change job. This page is ready Create new price change job Dra…" at bounding box center [779, 254] width 1557 height 985
